Goal: Check status: Check status

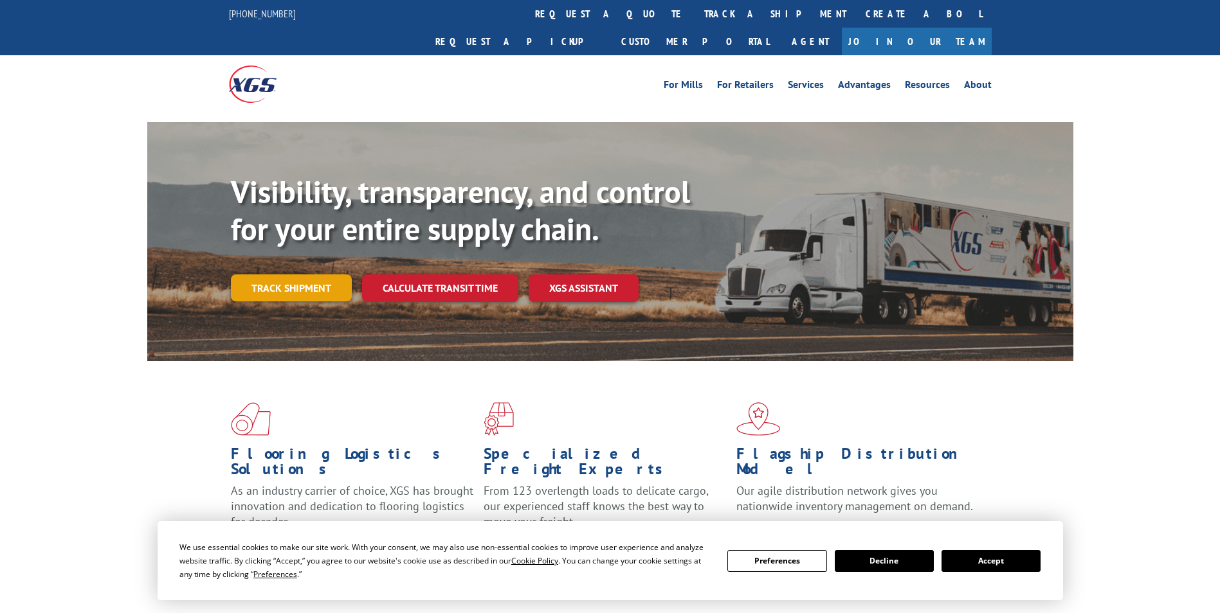
click at [281, 275] on link "Track shipment" at bounding box center [291, 288] width 121 height 27
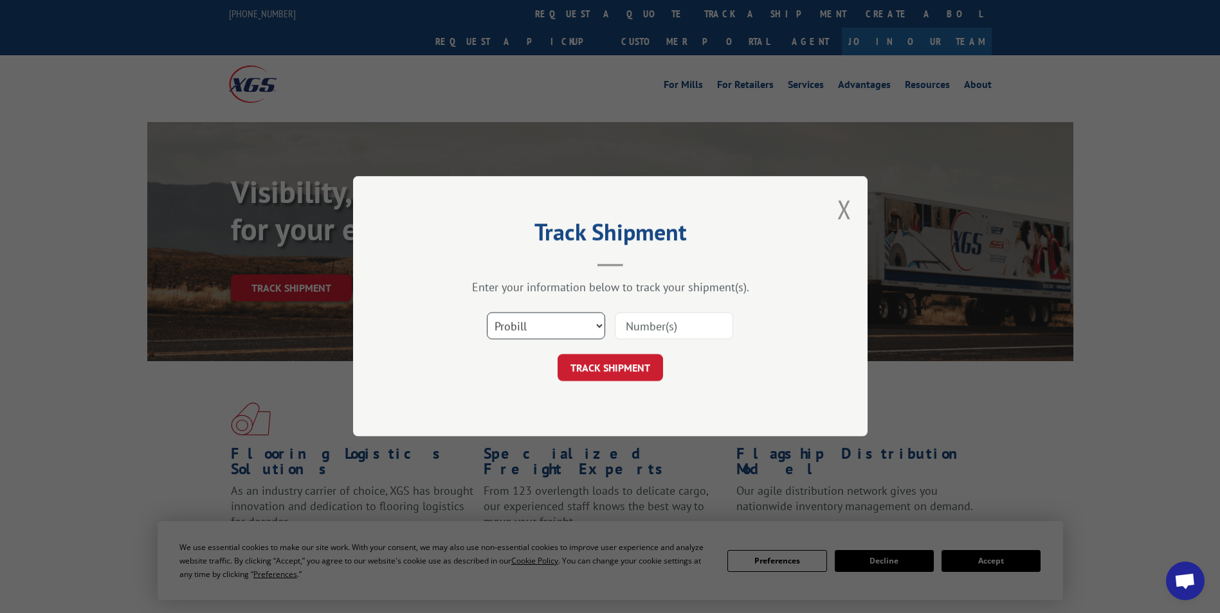
click at [579, 321] on select "Select category... Probill BOL PO" at bounding box center [546, 326] width 118 height 27
select select "bol"
click at [487, 313] on select "Select category... Probill BOL PO" at bounding box center [546, 326] width 118 height 27
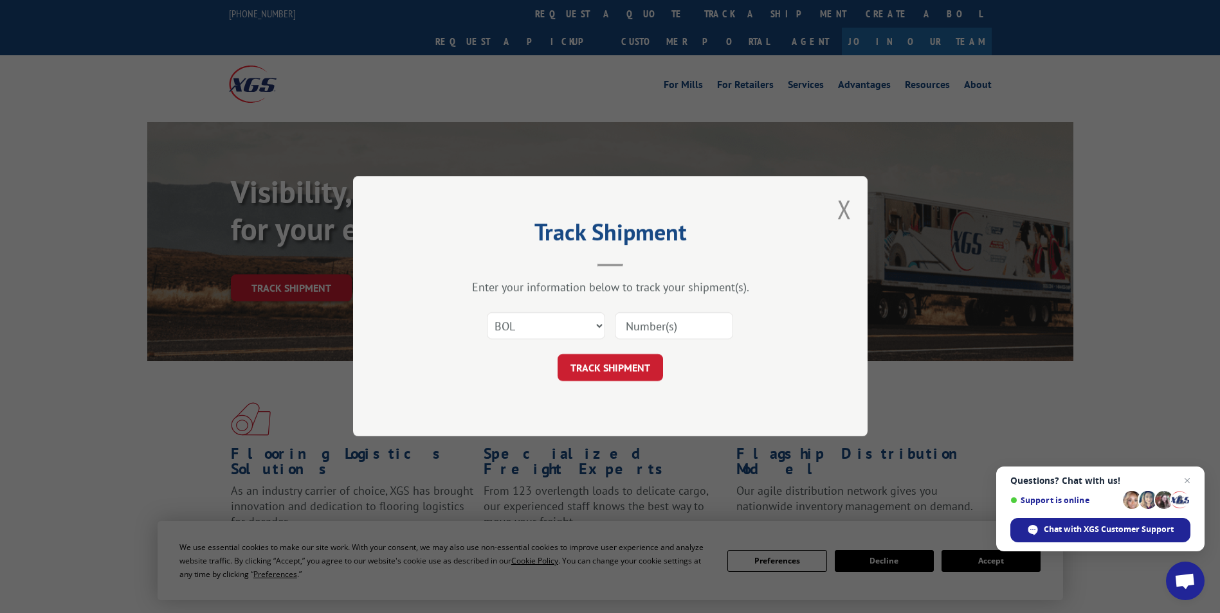
click at [678, 328] on input at bounding box center [674, 326] width 118 height 27
click at [669, 327] on input at bounding box center [674, 326] width 118 height 27
click at [666, 327] on input at bounding box center [674, 326] width 118 height 27
paste input "5991901"
type input "5991901"
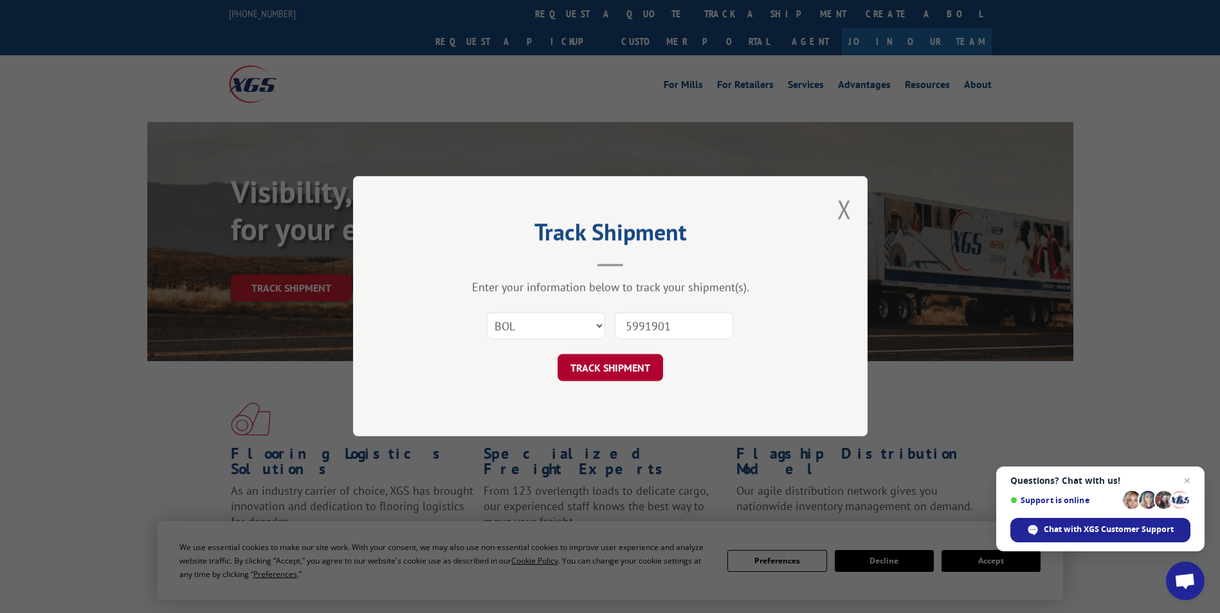
click at [617, 361] on button "TRACK SHIPMENT" at bounding box center [609, 368] width 105 height 27
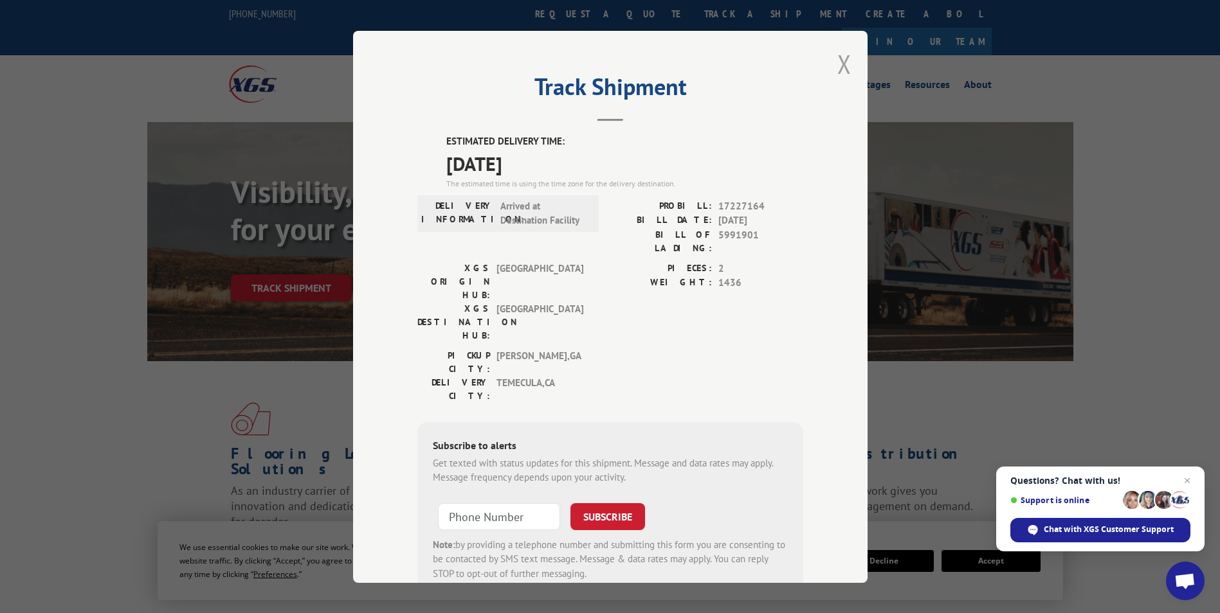
click at [841, 66] on button "Close modal" at bounding box center [844, 64] width 14 height 34
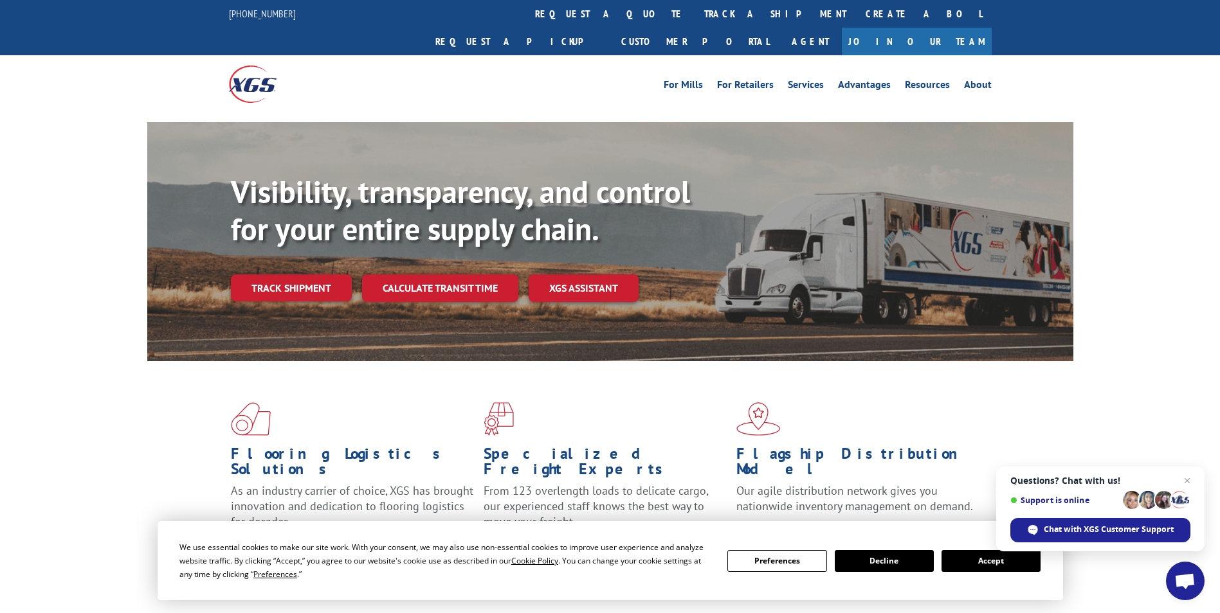
click at [894, 566] on button "Decline" at bounding box center [884, 561] width 99 height 22
